Goal: Complete application form

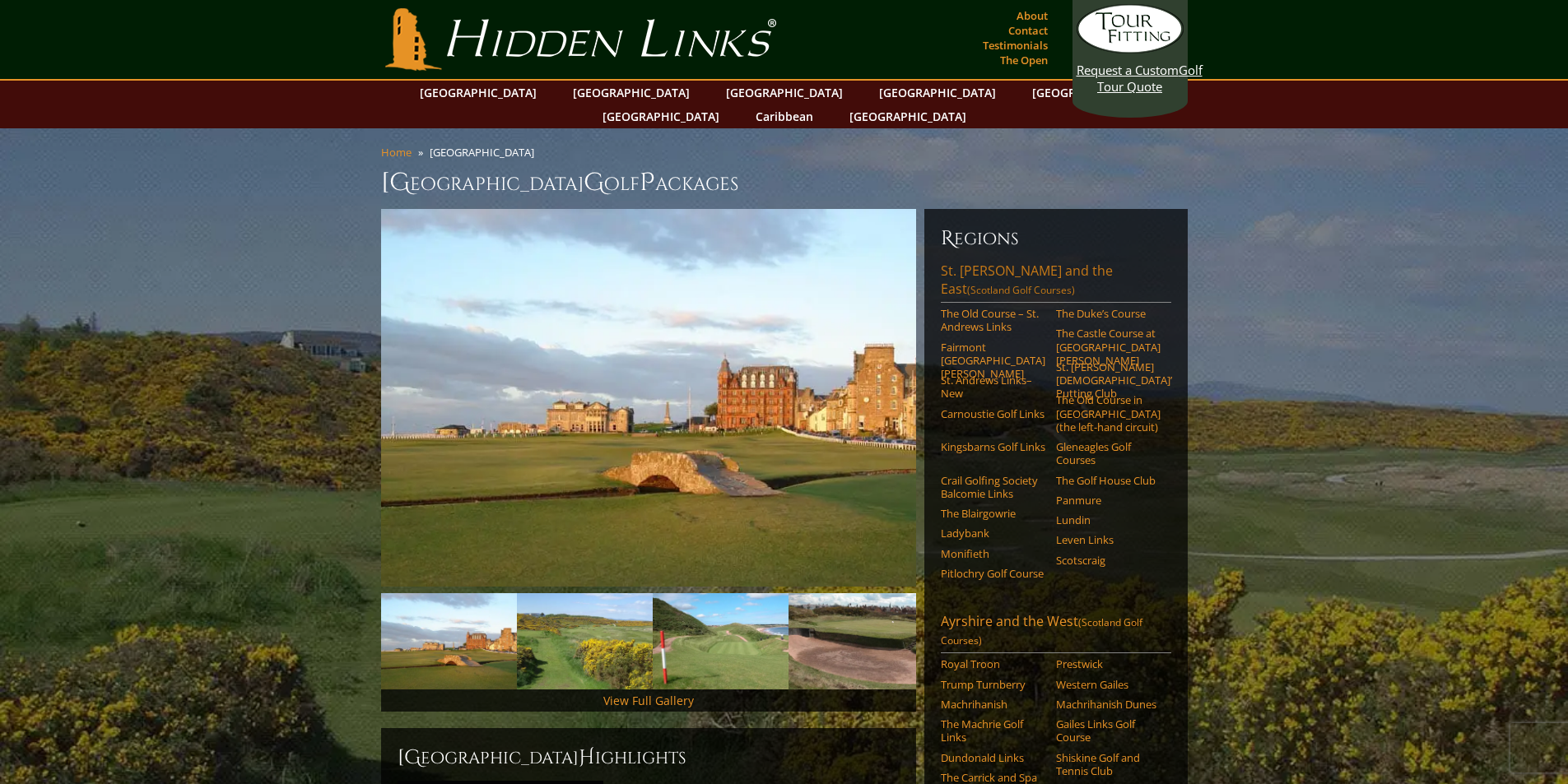
click at [1033, 262] on link "St. Andrews and the East (Scotland Golf Courses)" at bounding box center [1055, 283] width 231 height 41
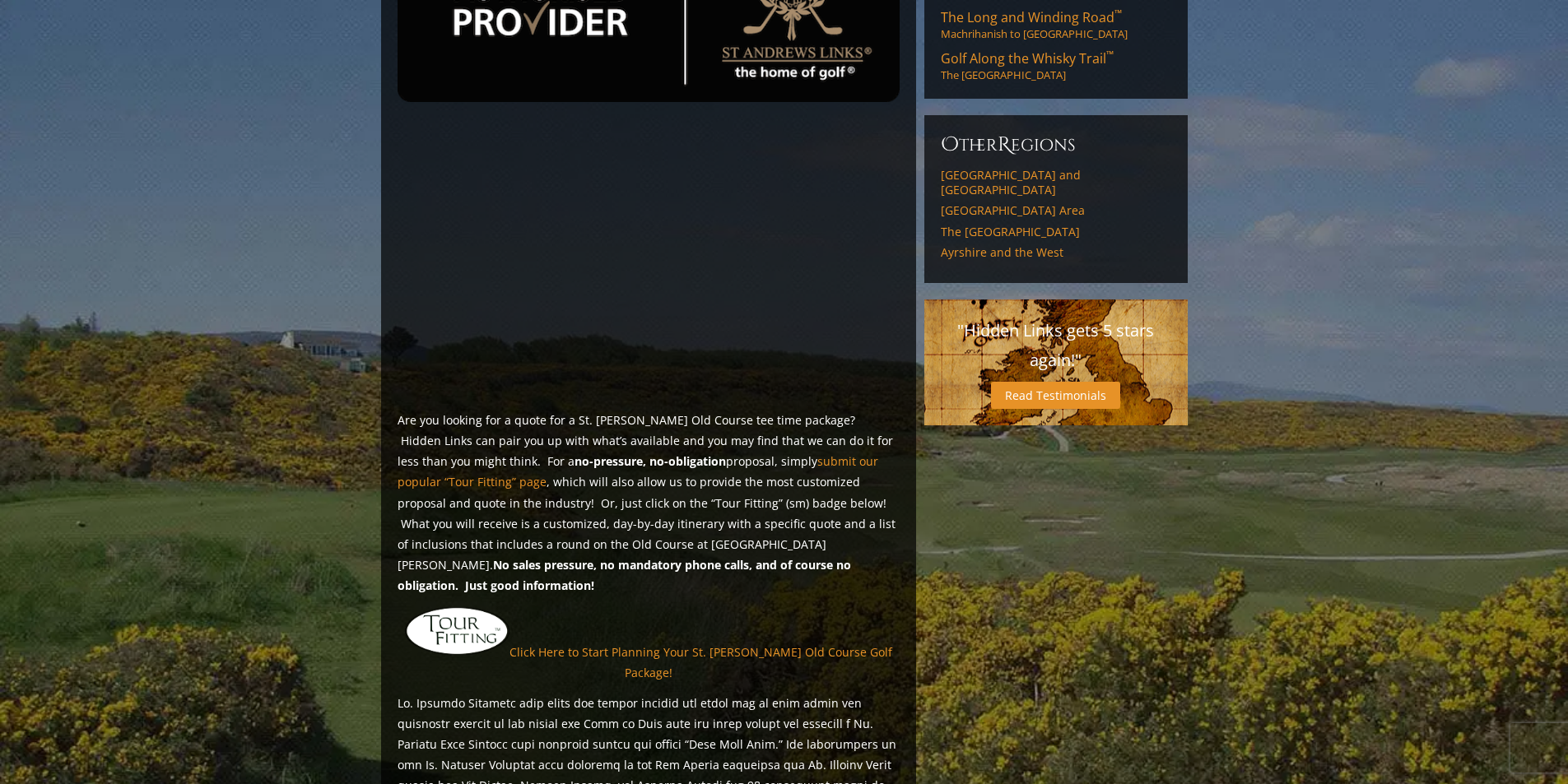
scroll to position [905, 0]
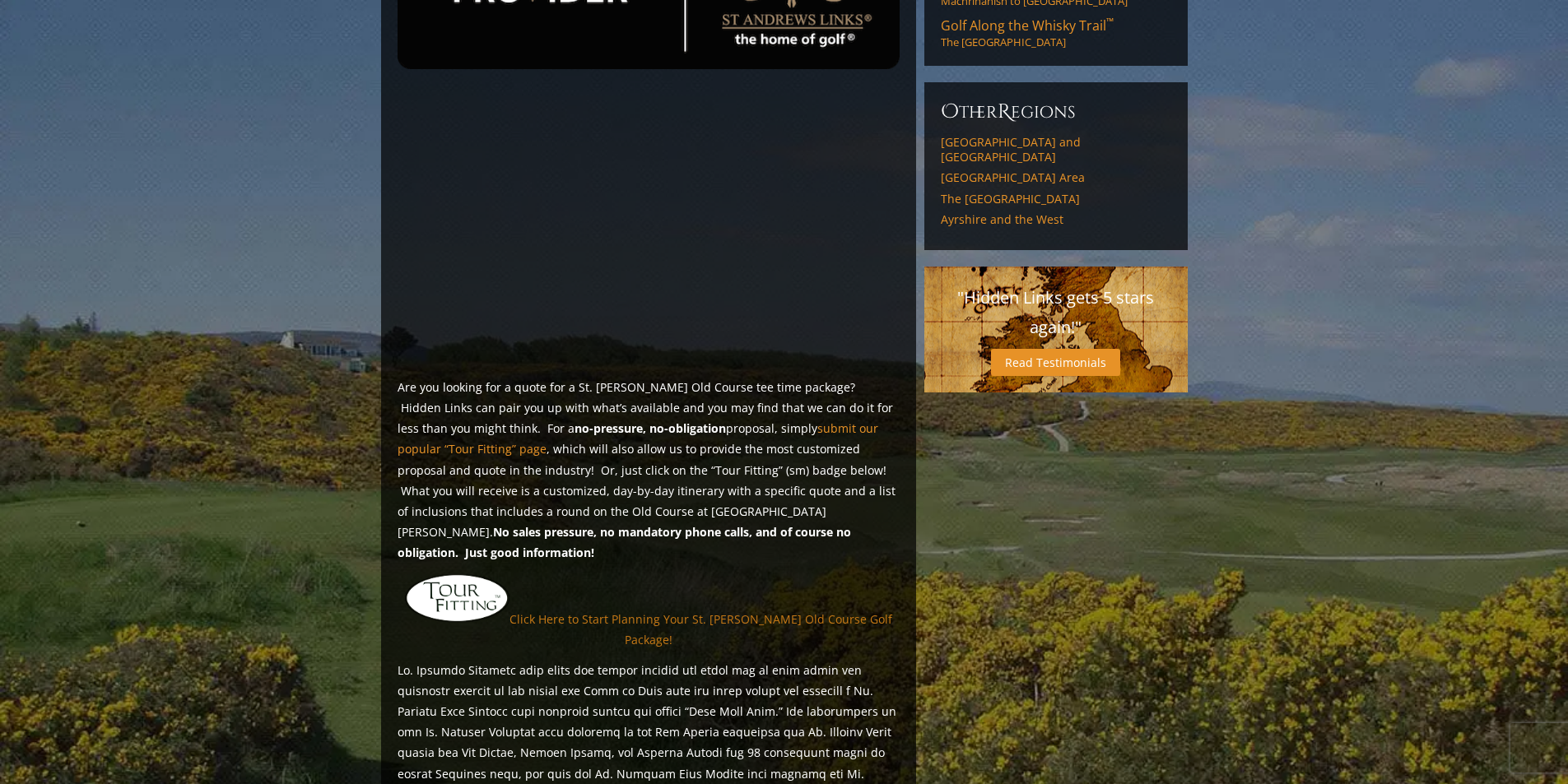
click at [771, 610] on link "Click Here to Start Planning Your St. Andrews Old Course Golf Package!" at bounding box center [700, 628] width 383 height 36
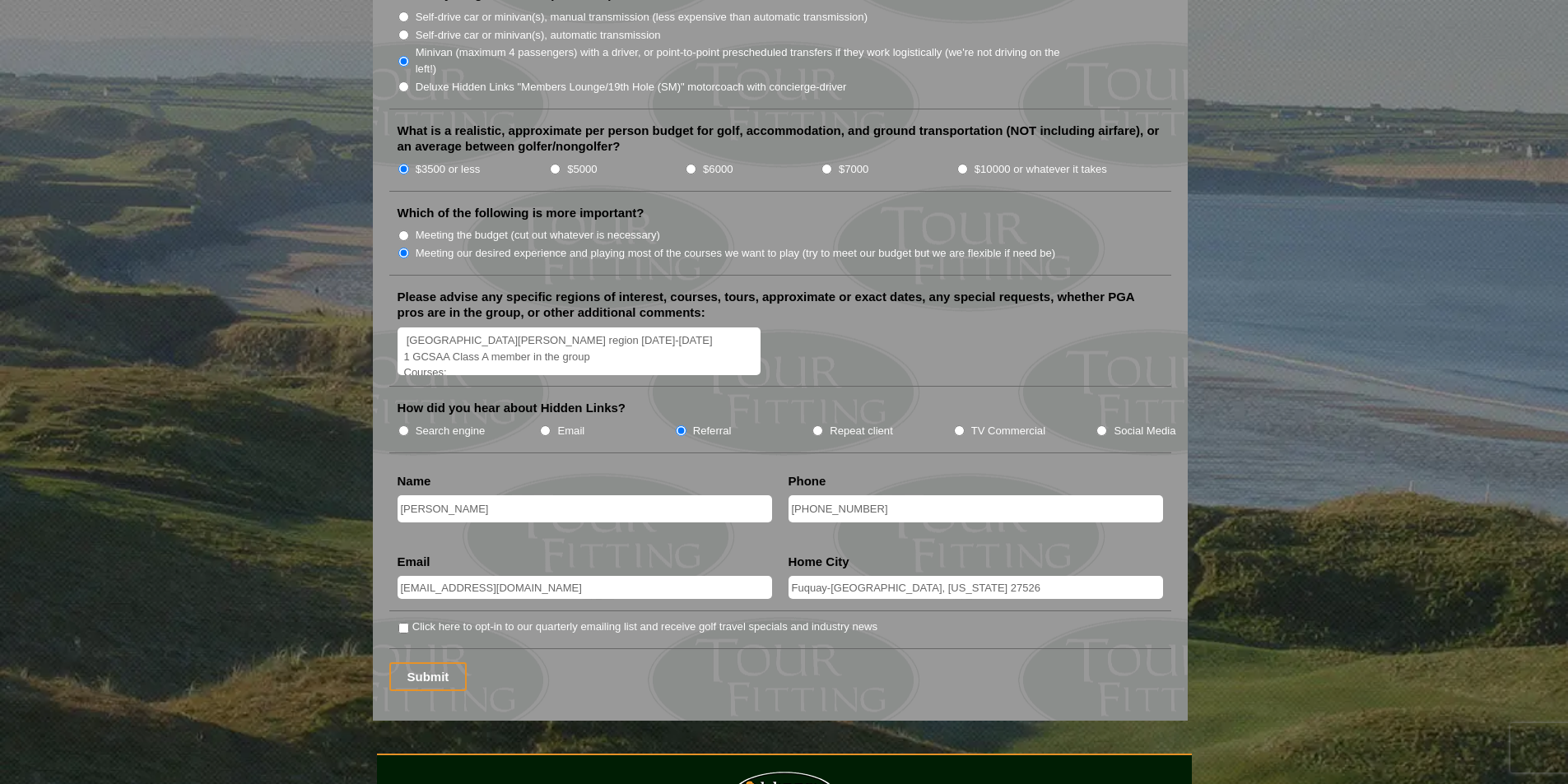
scroll to position [1893, 0]
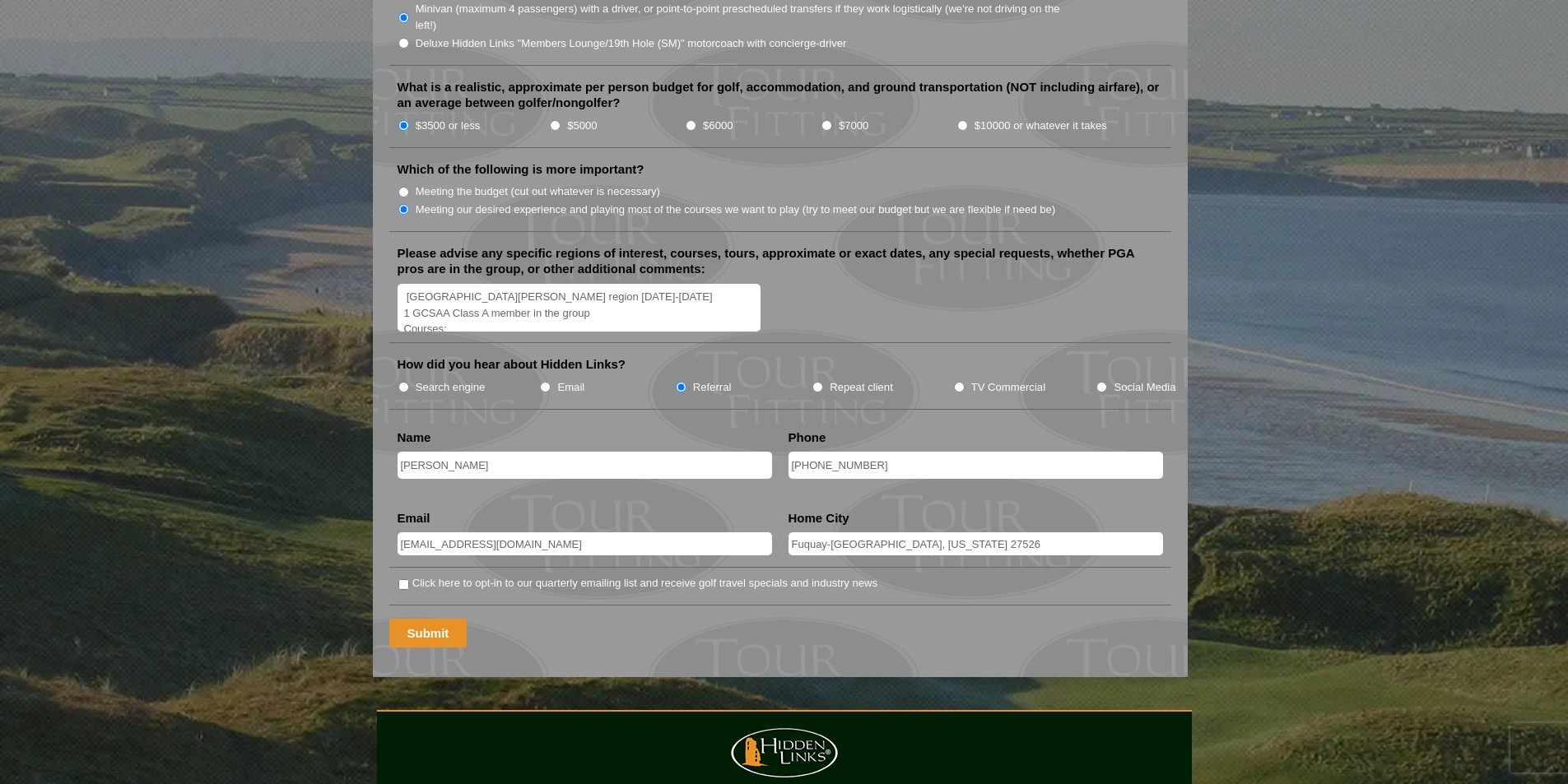
click at [425, 619] on input "Submit" at bounding box center [428, 633] width 78 height 29
